Goal: Task Accomplishment & Management: Complete application form

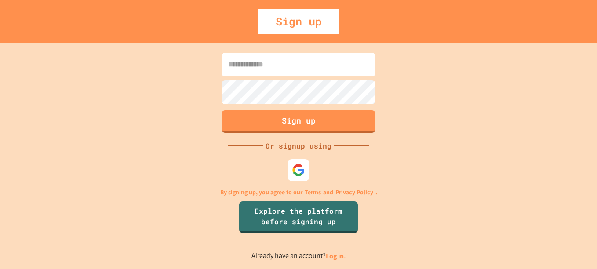
click at [276, 72] on input at bounding box center [299, 65] width 154 height 24
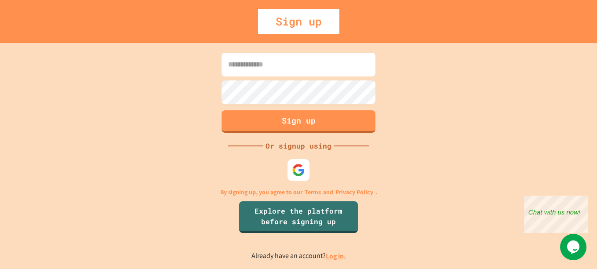
type input "**********"
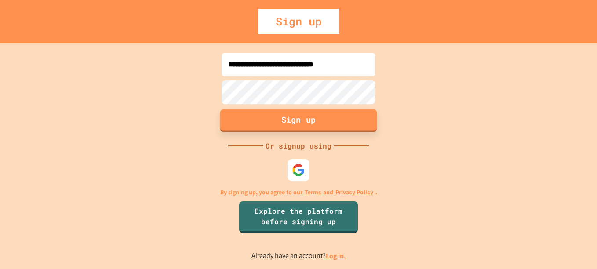
click at [279, 121] on button "Sign up" at bounding box center [298, 120] width 157 height 23
click at [309, 127] on button "Sign up" at bounding box center [298, 120] width 157 height 23
